Goal: Find specific page/section: Find specific page/section

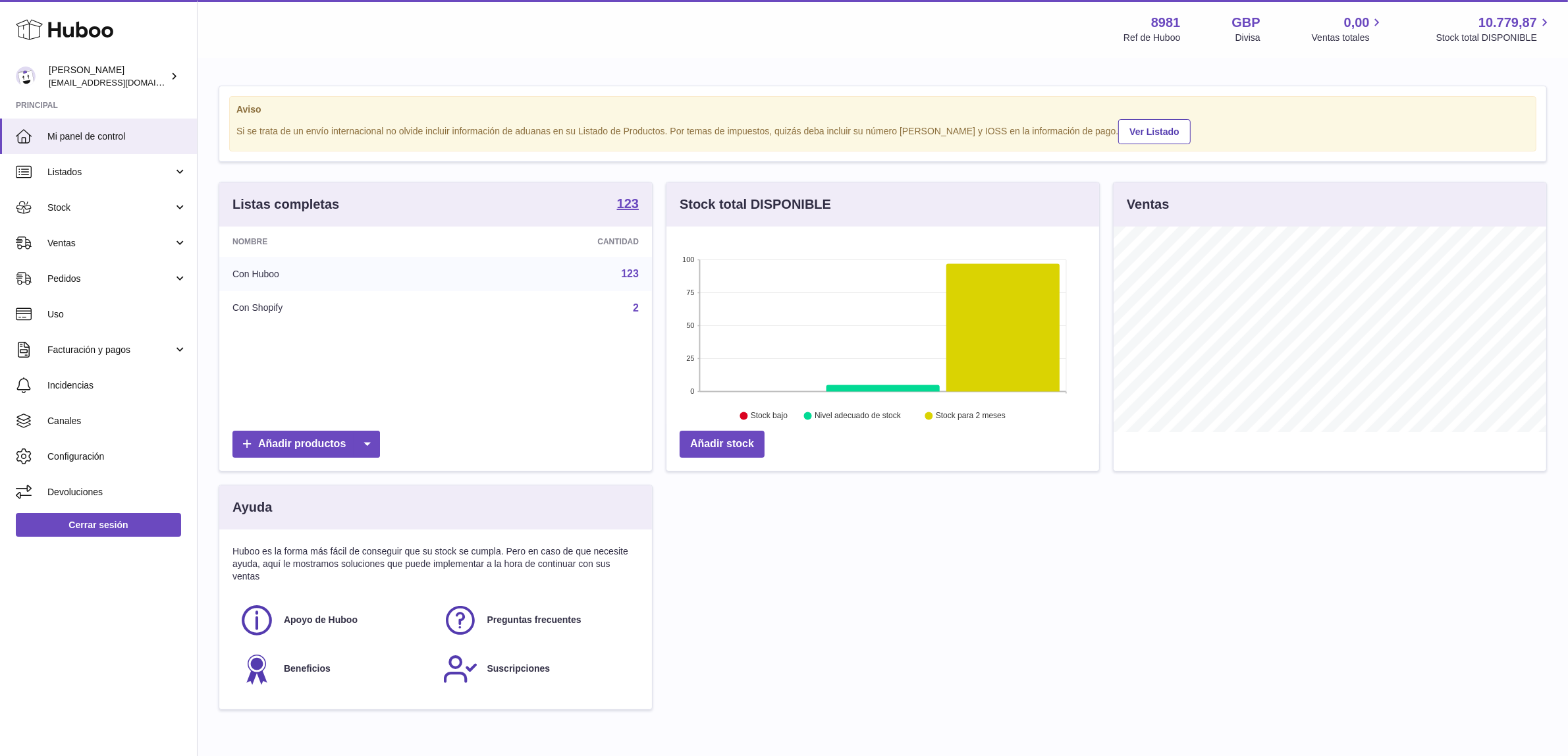
scroll to position [205, 433]
click at [634, 209] on strong "123" at bounding box center [628, 204] width 22 height 14
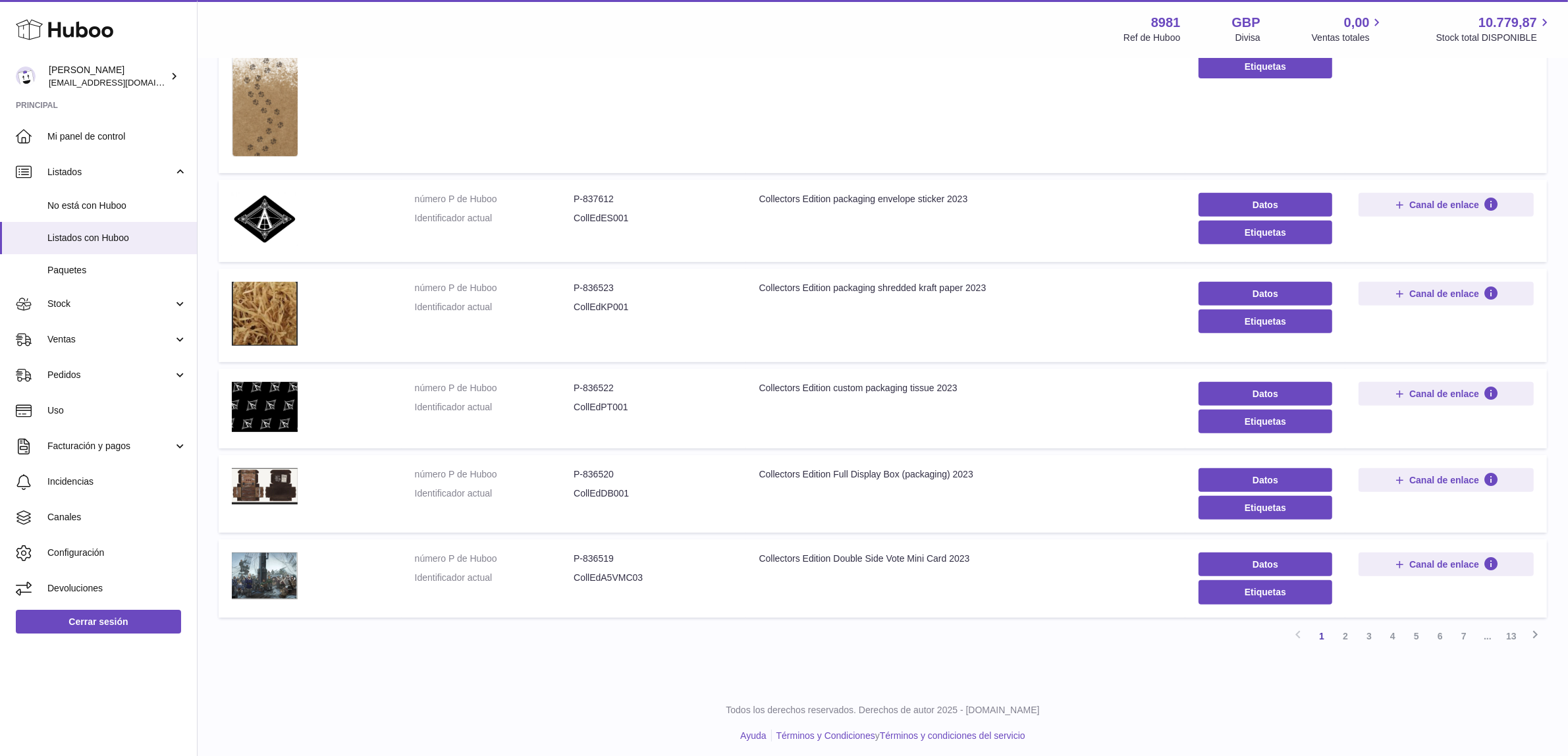
scroll to position [616, 0]
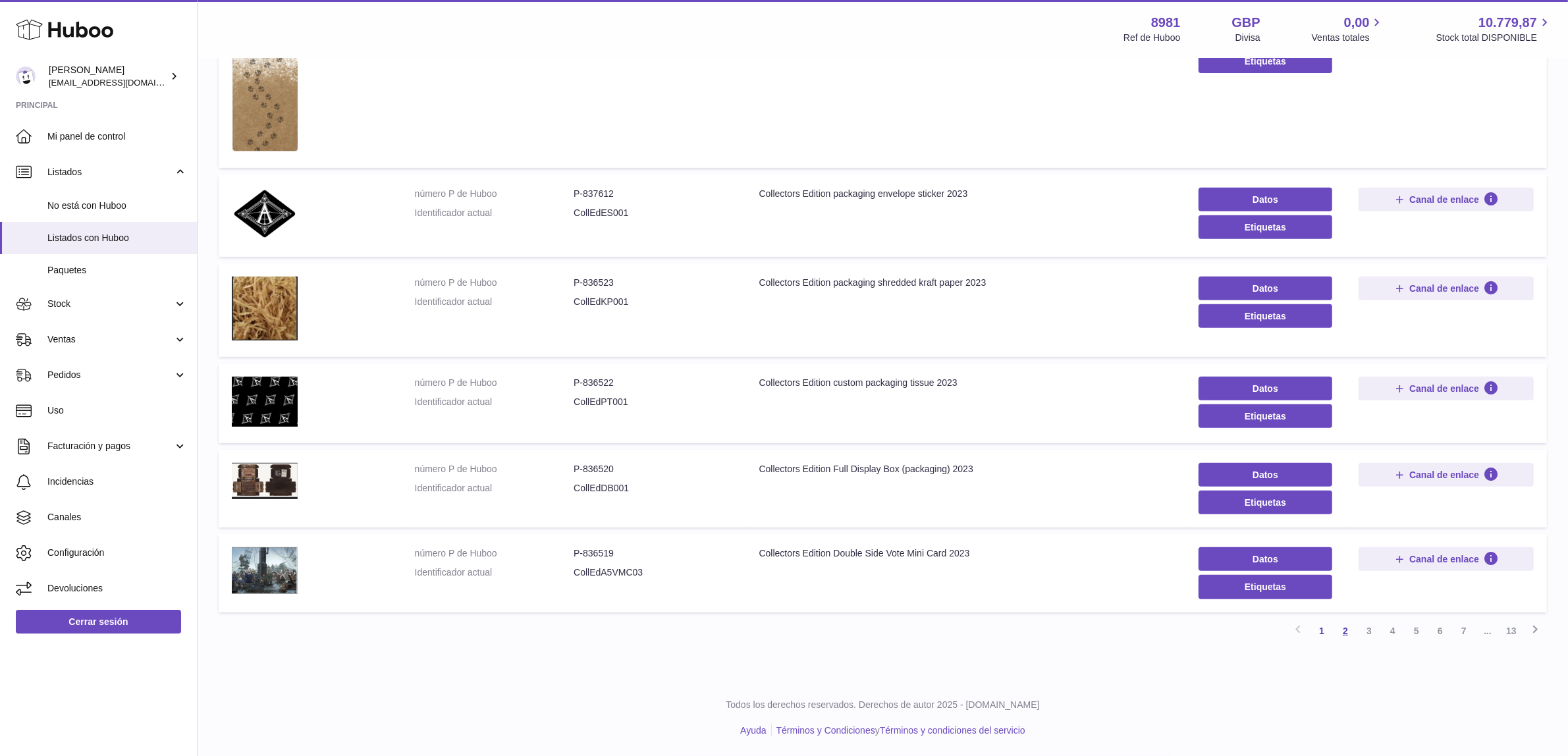
click at [1347, 628] on link "2" at bounding box center [1345, 630] width 24 height 24
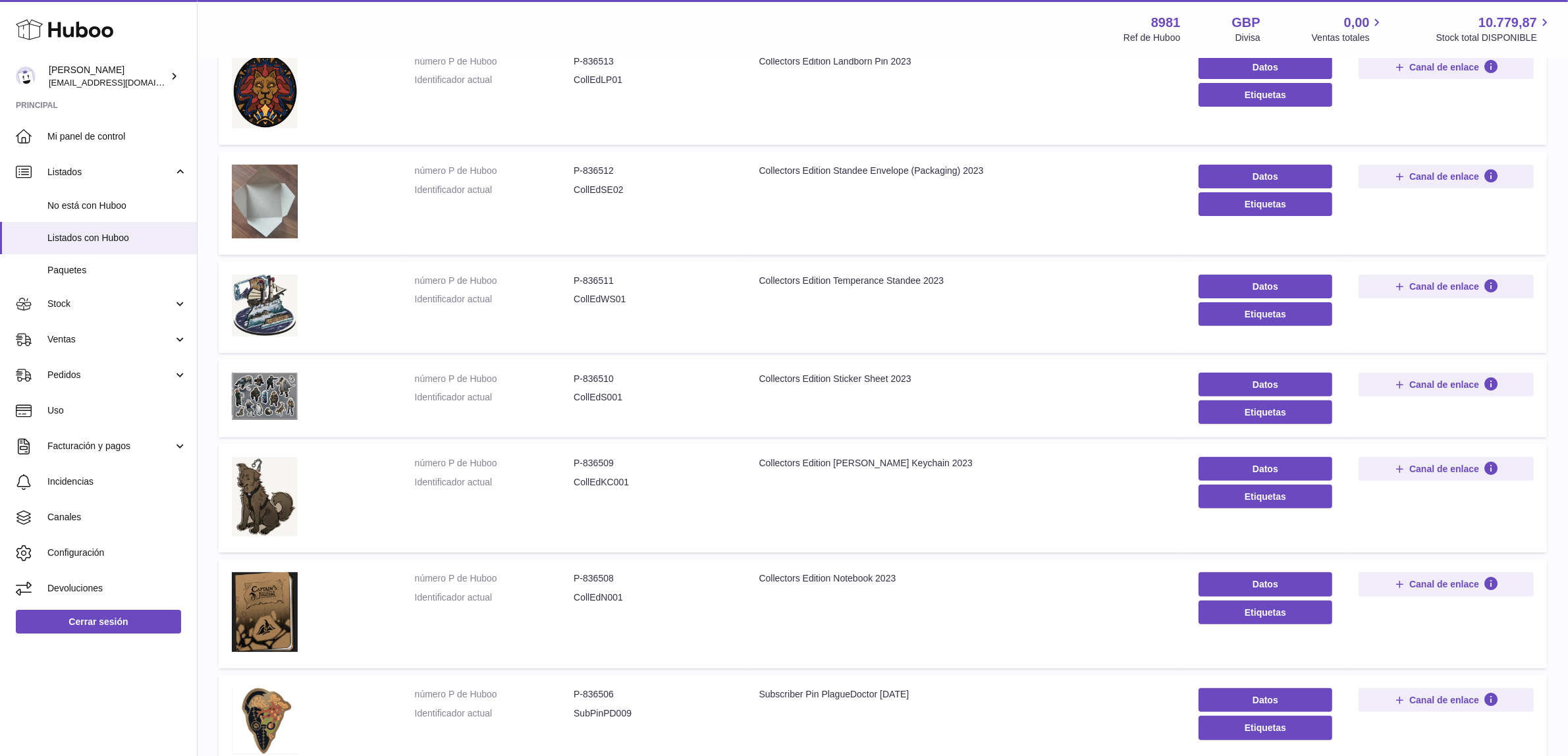
scroll to position [553, 0]
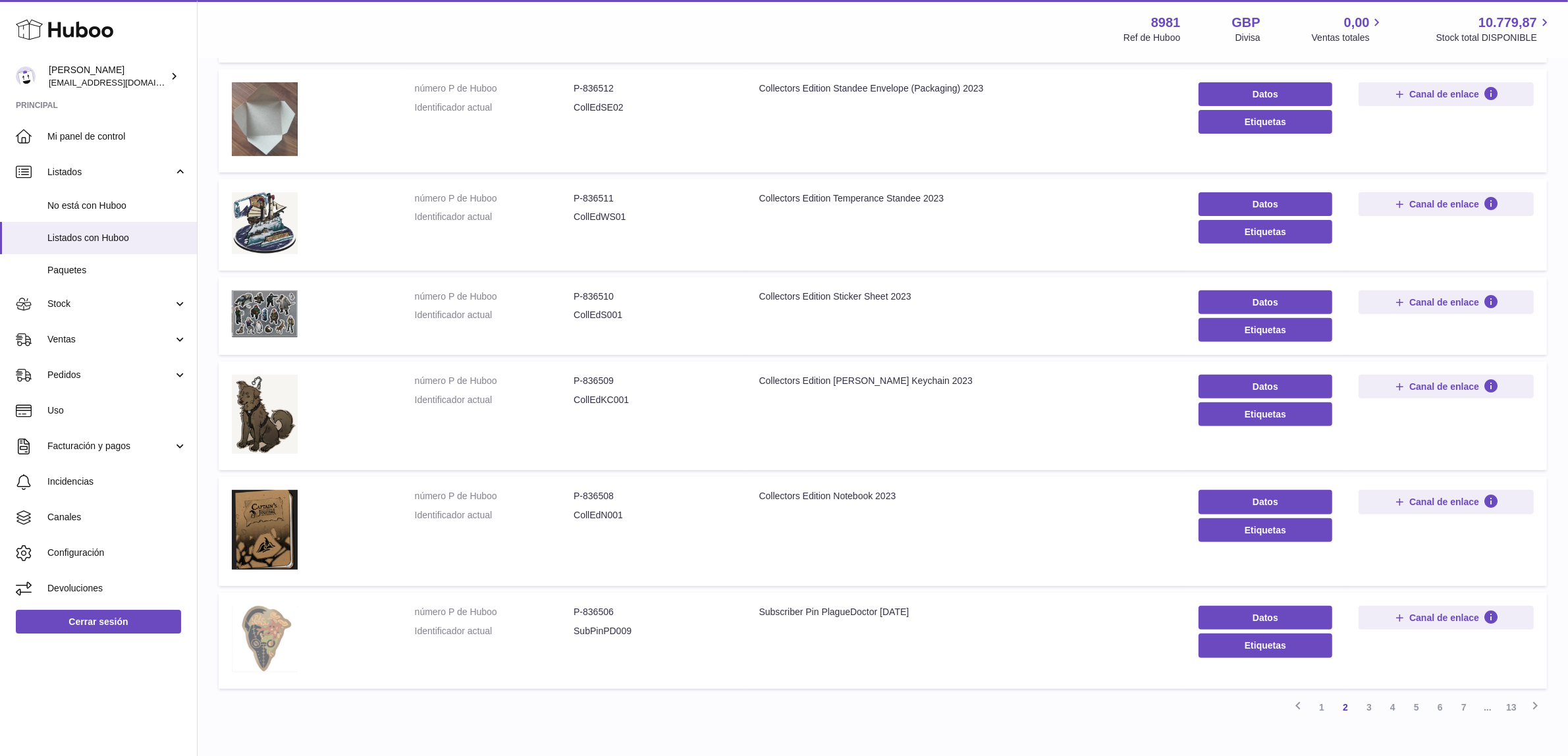
click at [264, 639] on img at bounding box center [265, 639] width 66 height 67
